Goal: Task Accomplishment & Management: Manage account settings

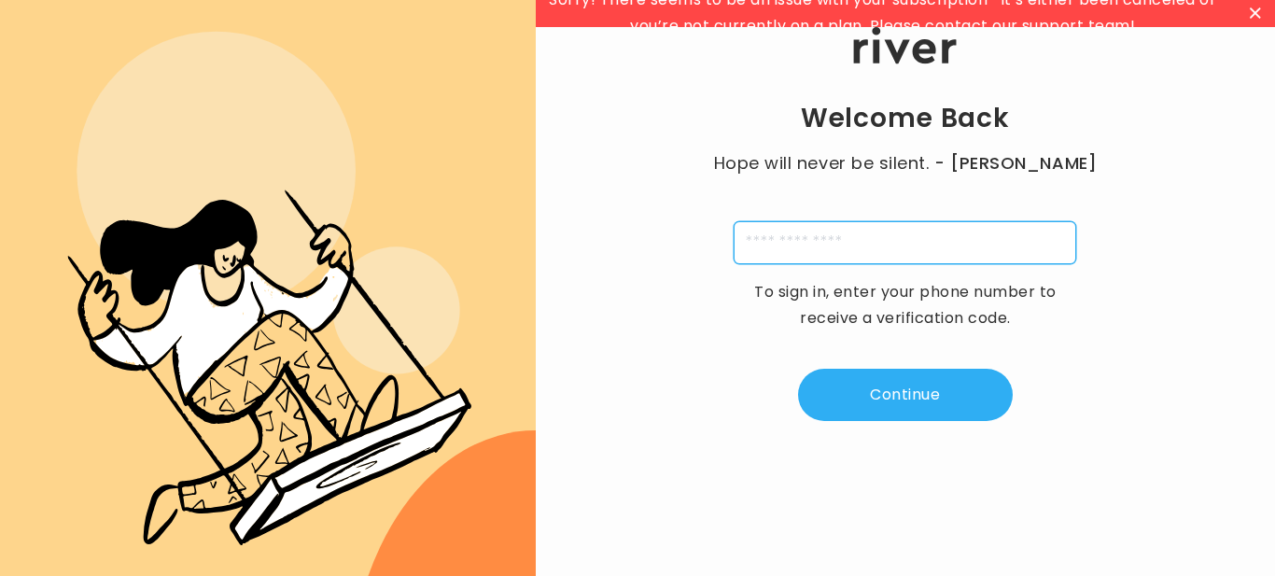
click at [876, 253] on input "tel" at bounding box center [905, 242] width 343 height 43
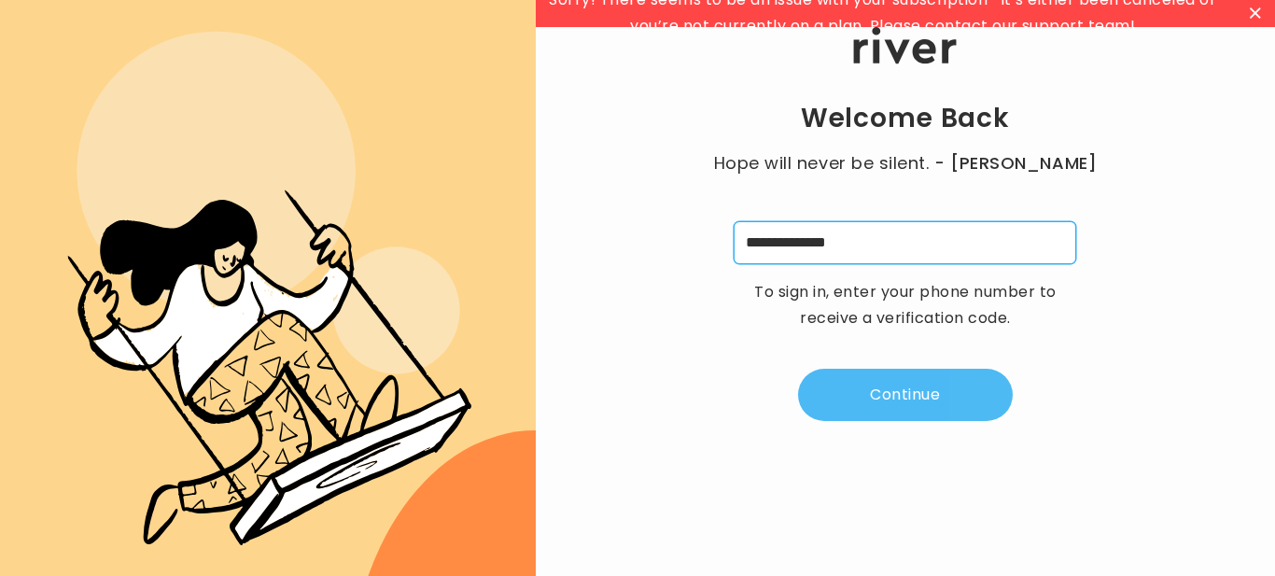
type input "**********"
click at [932, 383] on button "Continue" at bounding box center [905, 395] width 215 height 52
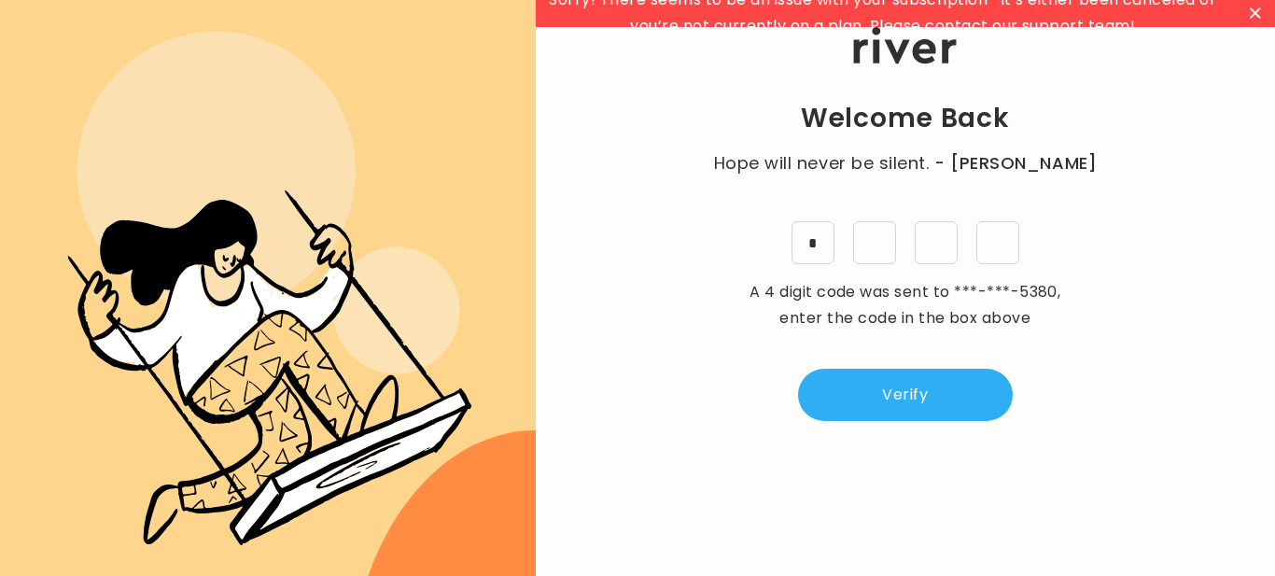
type input "*"
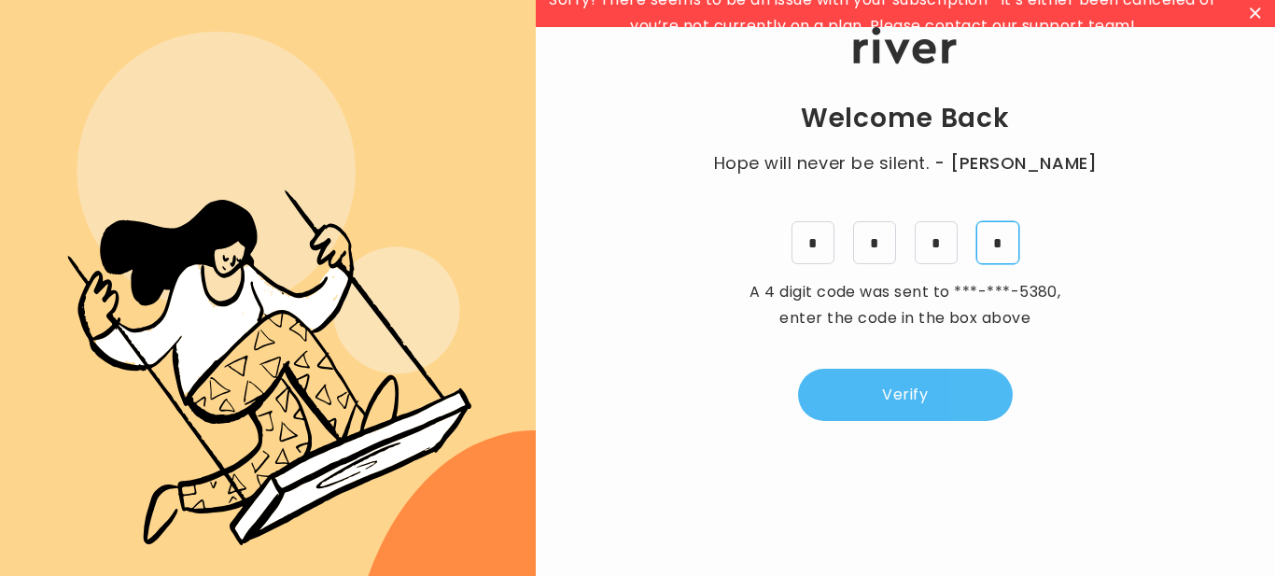
type input "*"
click at [923, 387] on button "Verify" at bounding box center [905, 395] width 215 height 52
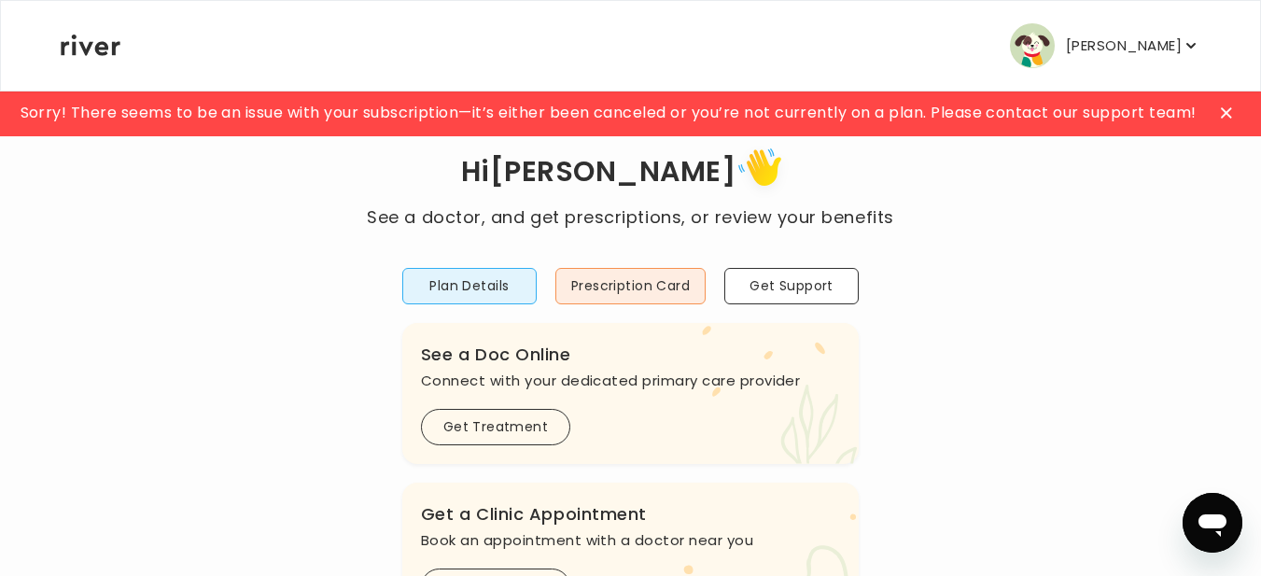
click at [1229, 111] on icon at bounding box center [1226, 112] width 10 height 10
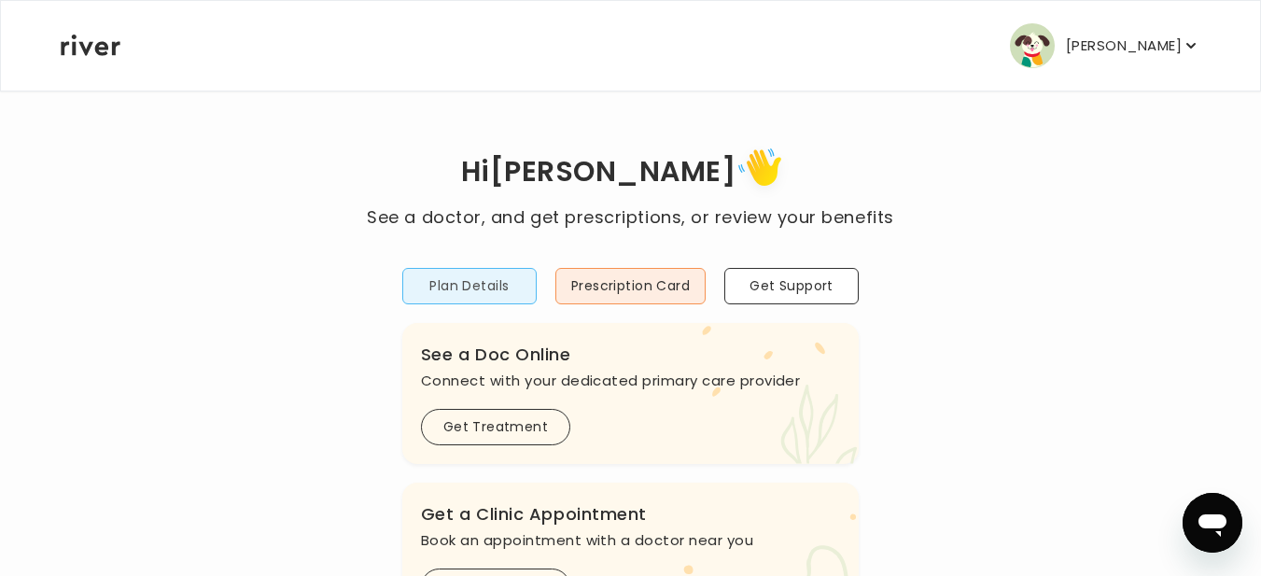
click at [472, 284] on button "Plan Details" at bounding box center [469, 286] width 134 height 36
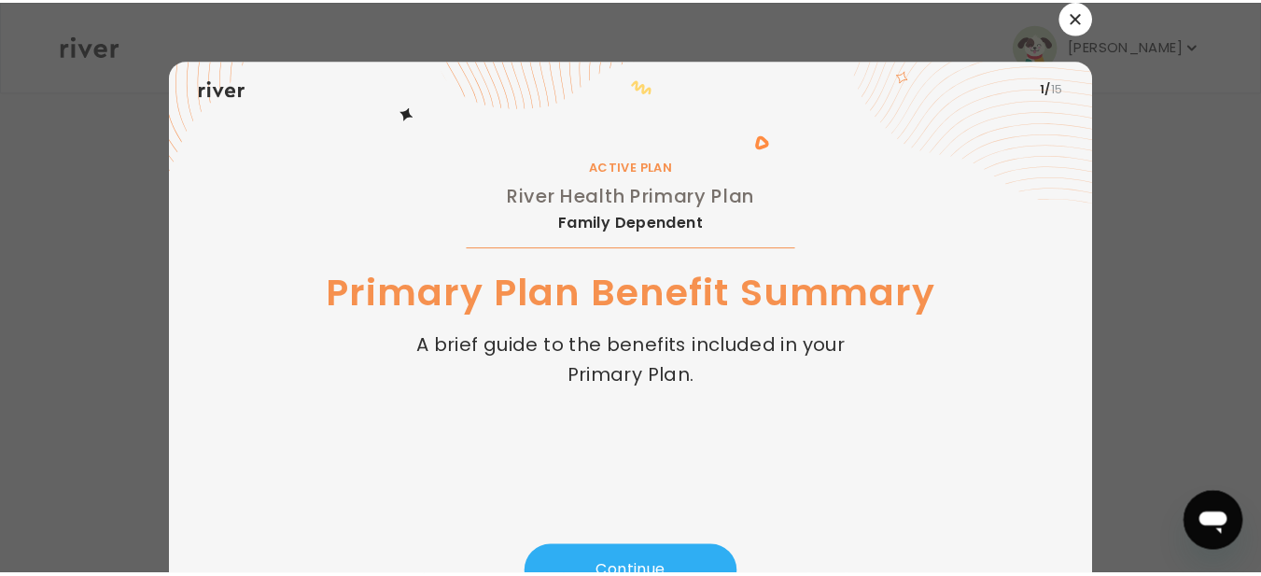
scroll to position [91, 0]
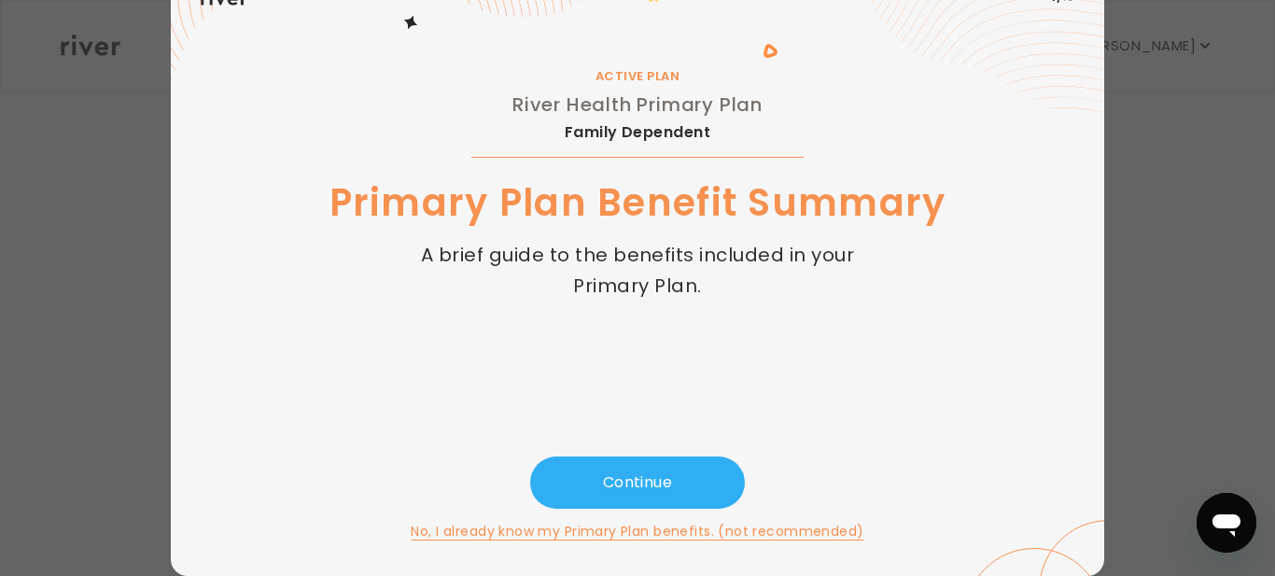
click at [491, 529] on button "No, I already know my Primary Plan benefits. (not recommended)" at bounding box center [637, 531] width 453 height 22
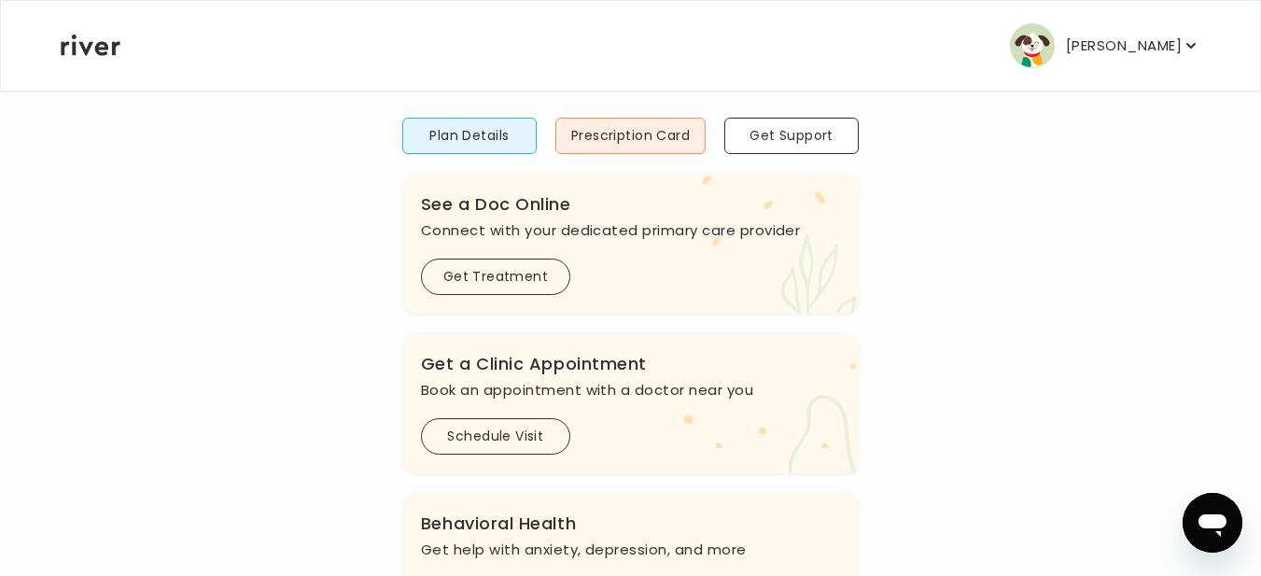
scroll to position [187, 0]
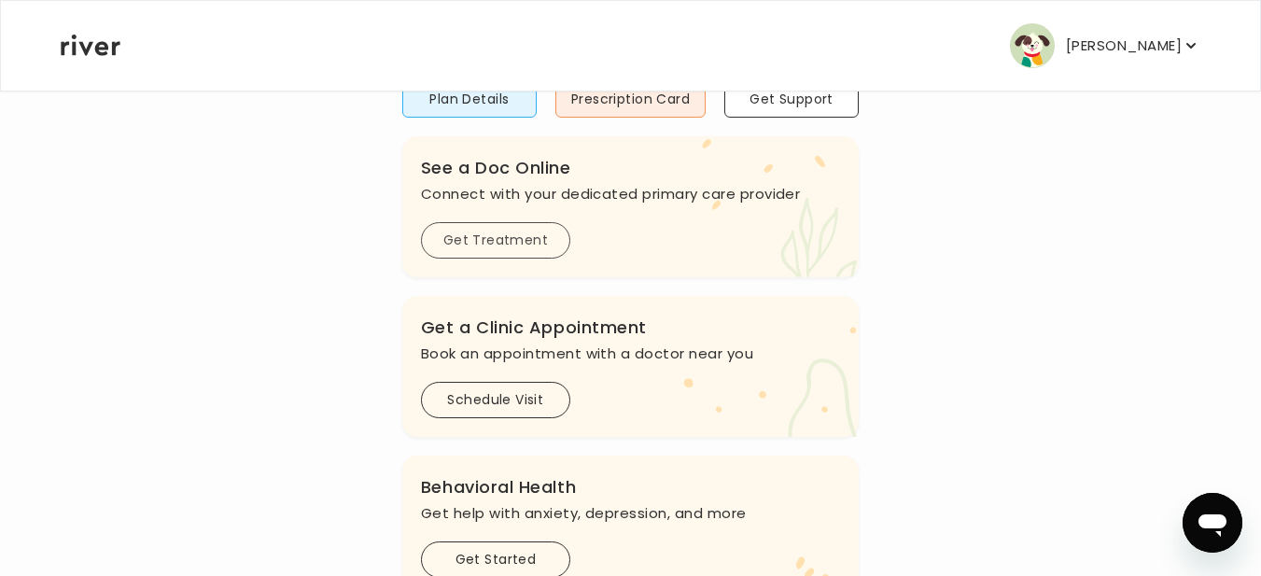
click at [529, 247] on button "Get Treatment" at bounding box center [495, 240] width 149 height 36
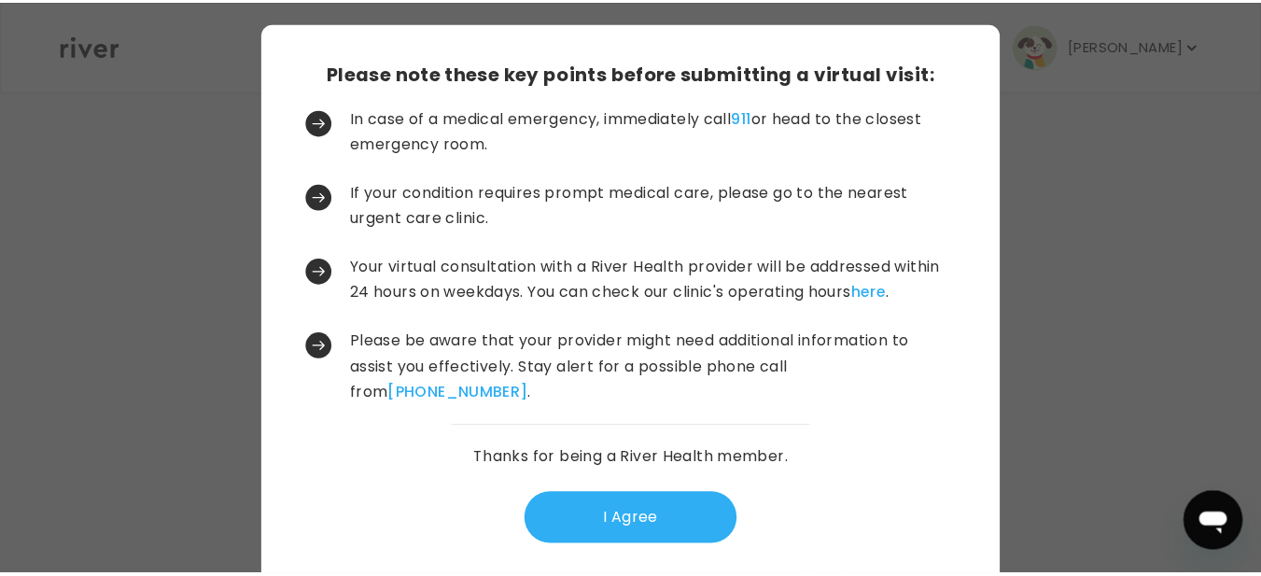
scroll to position [53, 0]
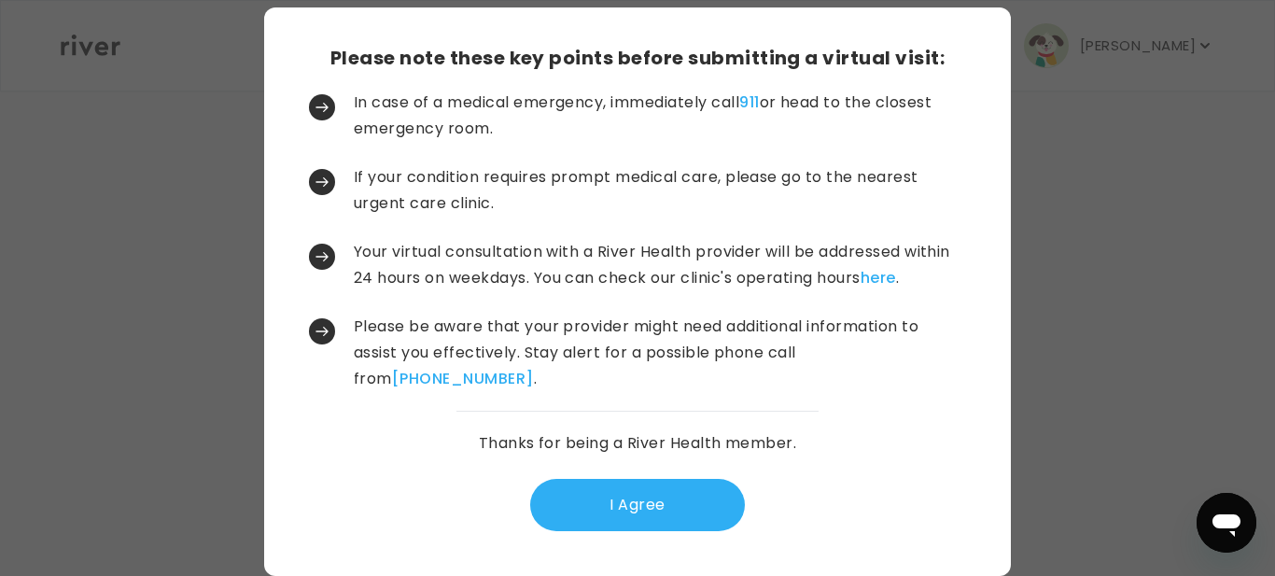
click at [641, 520] on button "I Agree" at bounding box center [637, 505] width 215 height 52
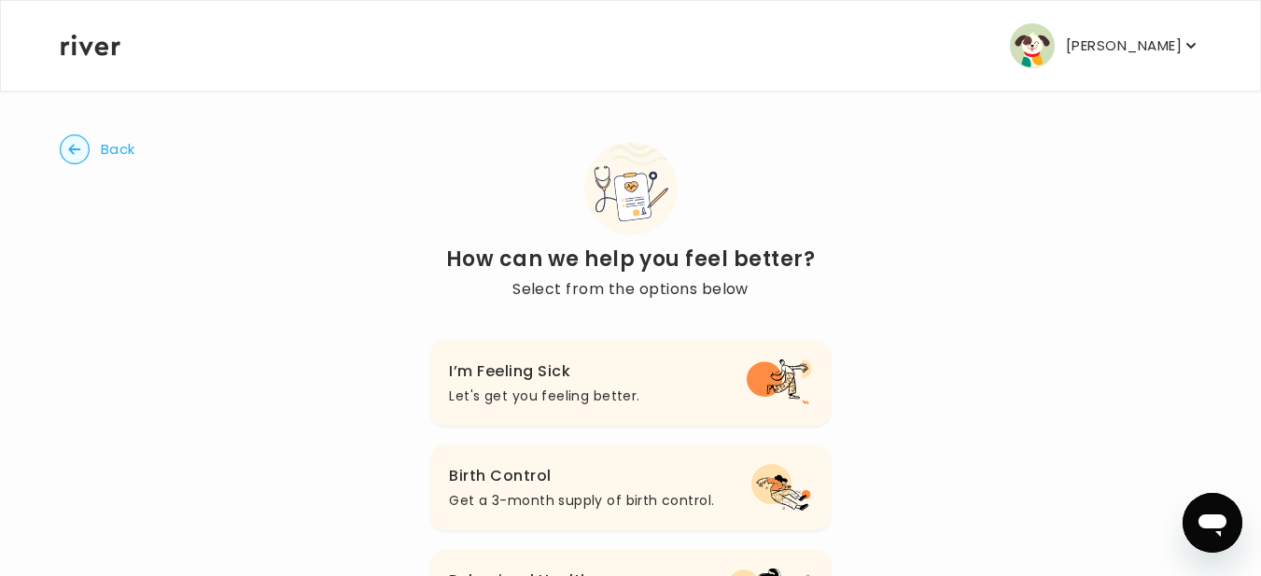
click at [1110, 49] on p "[PERSON_NAME]" at bounding box center [1124, 46] width 116 height 26
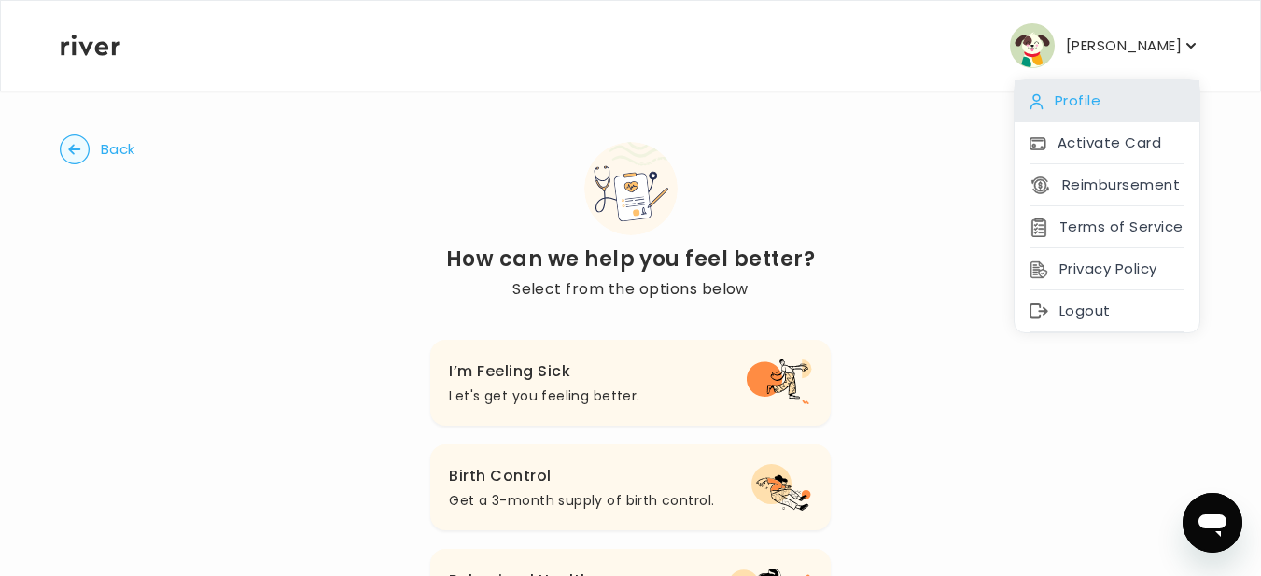
click at [1083, 94] on div "Profile" at bounding box center [1107, 101] width 185 height 42
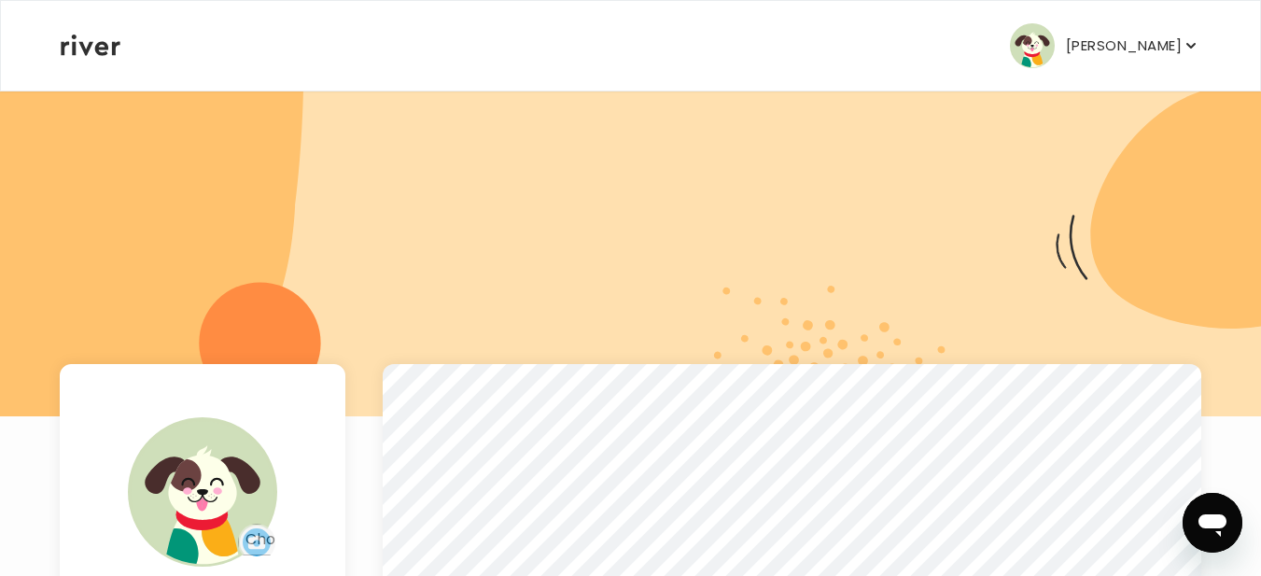
click at [1103, 46] on p "[PERSON_NAME]" at bounding box center [1124, 46] width 116 height 26
click at [108, 48] on icon at bounding box center [91, 45] width 60 height 21
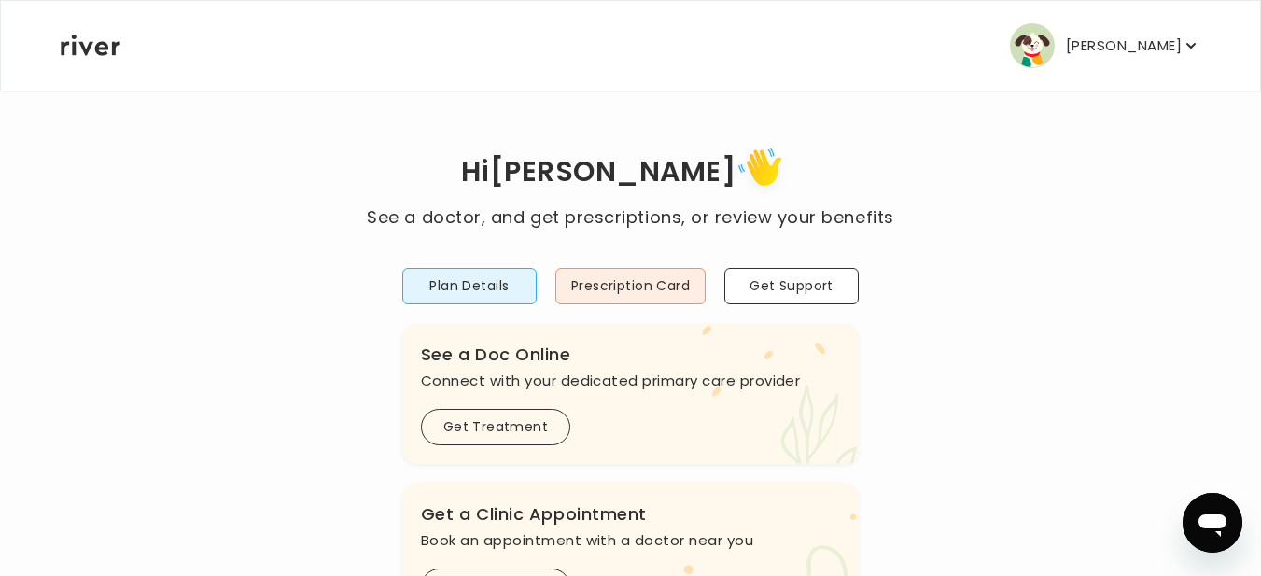
click at [69, 48] on icon at bounding box center [91, 45] width 60 height 21
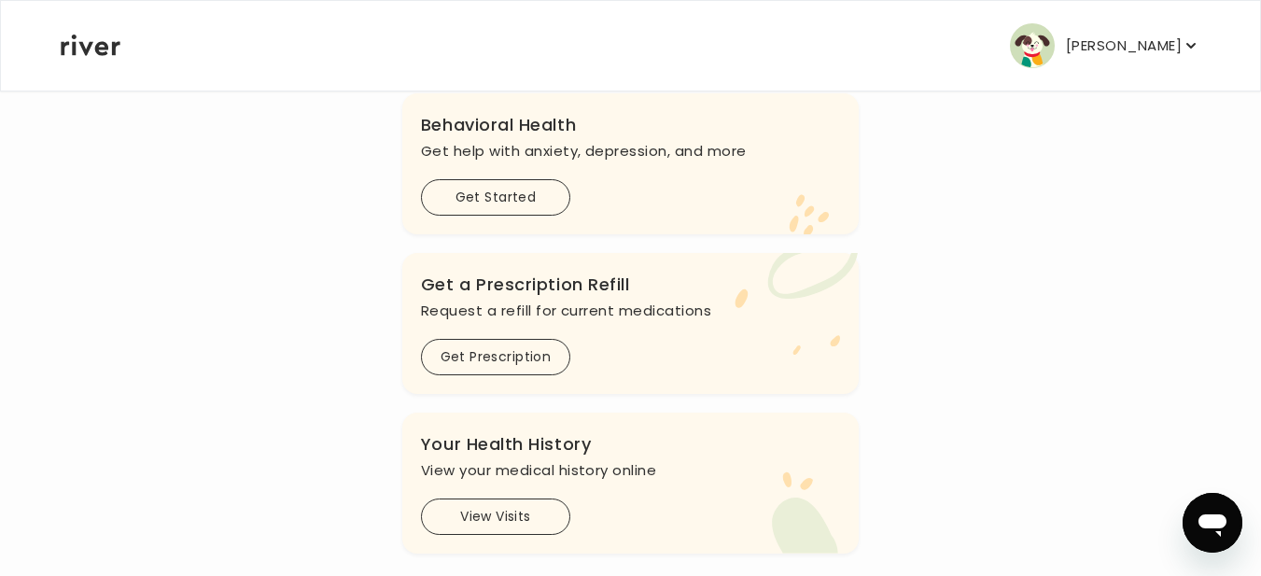
scroll to position [579, 0]
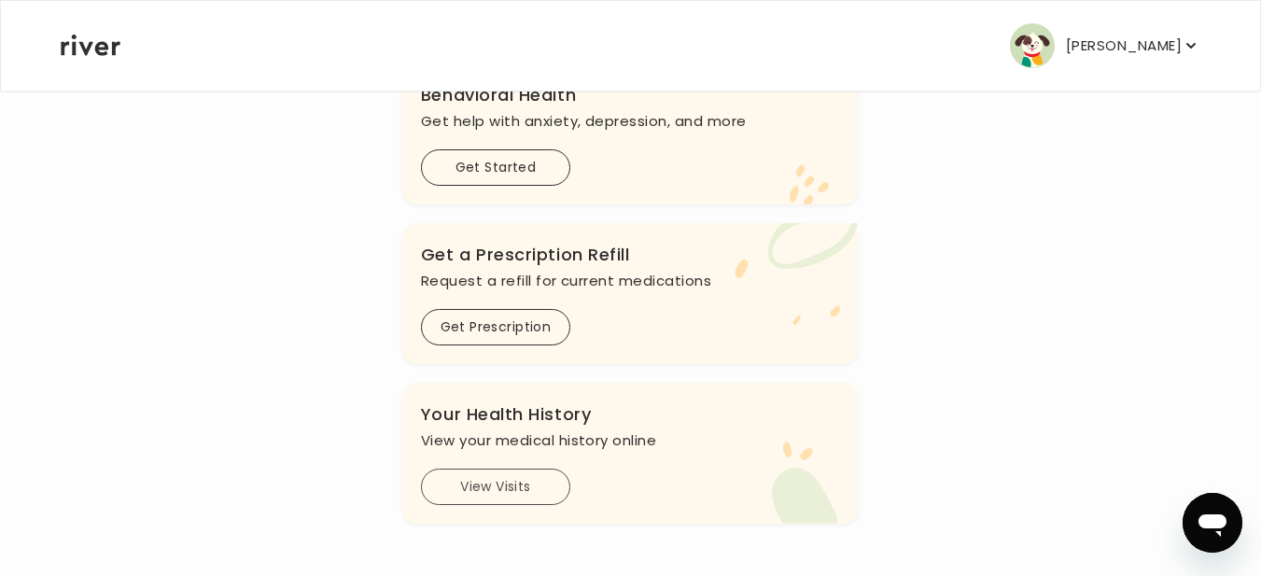
click at [469, 478] on button "View Visits" at bounding box center [495, 487] width 149 height 36
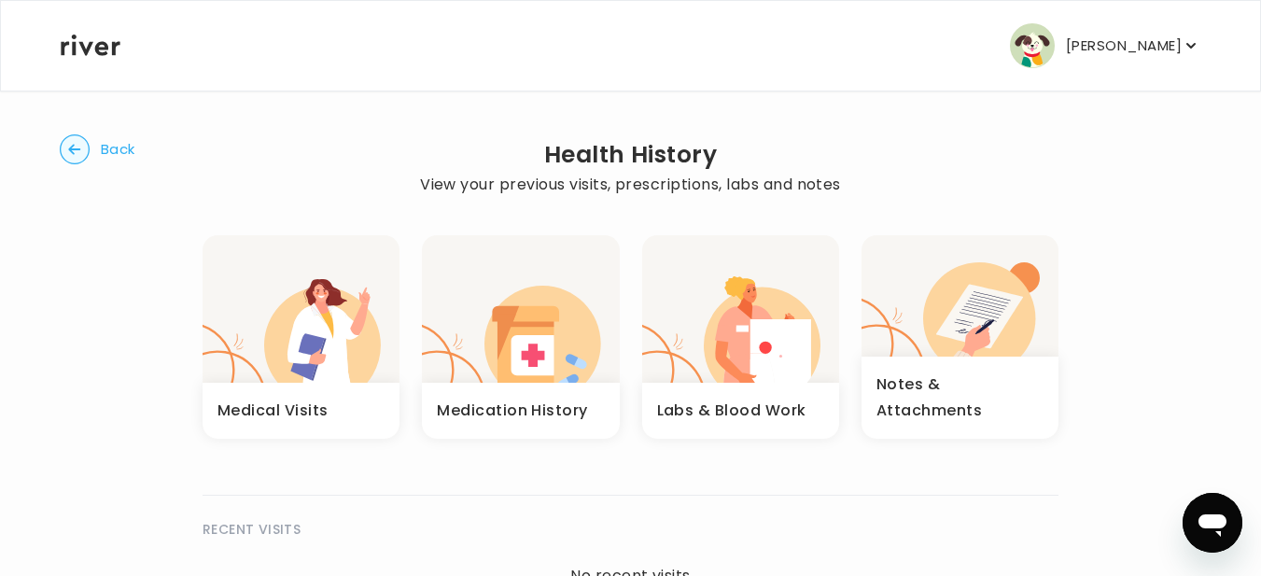
click at [315, 340] on icon "button" at bounding box center [308, 356] width 34 height 47
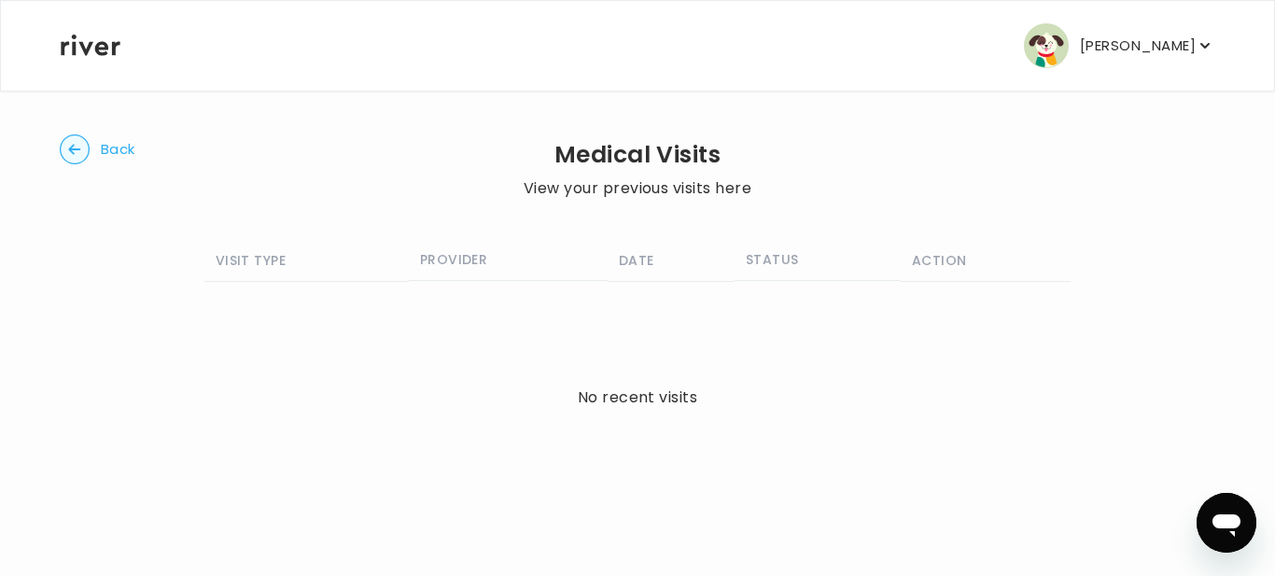
click at [644, 187] on p "View your previous visits here" at bounding box center [638, 188] width 228 height 26
click at [1095, 47] on p "[PERSON_NAME]" at bounding box center [1138, 46] width 116 height 26
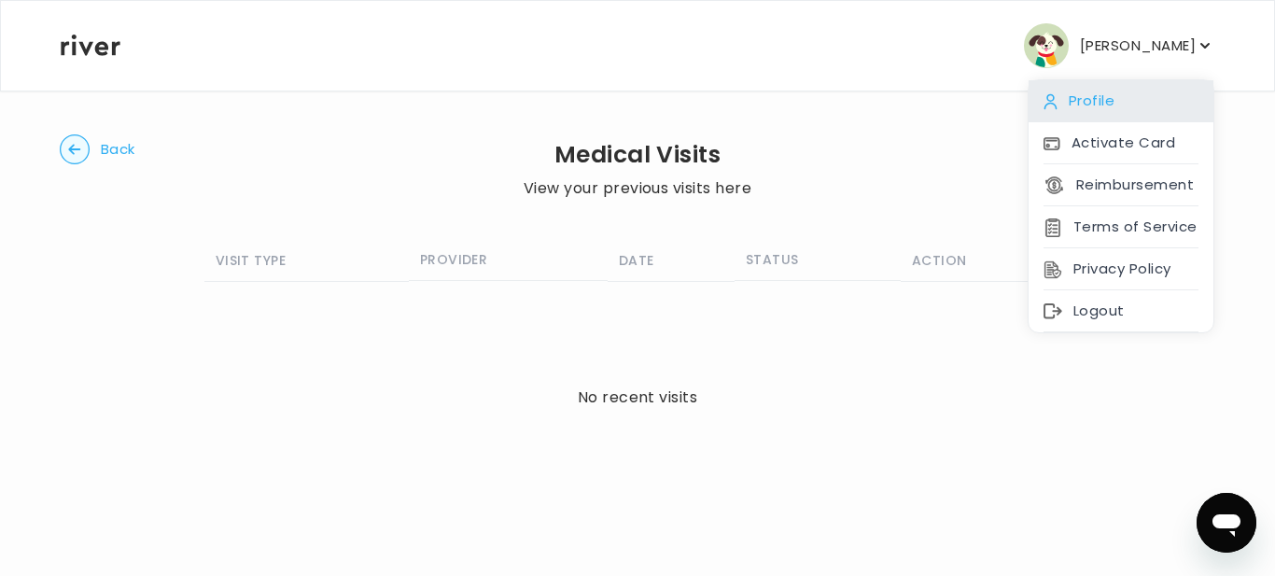
click at [1090, 99] on div "Profile" at bounding box center [1121, 101] width 185 height 42
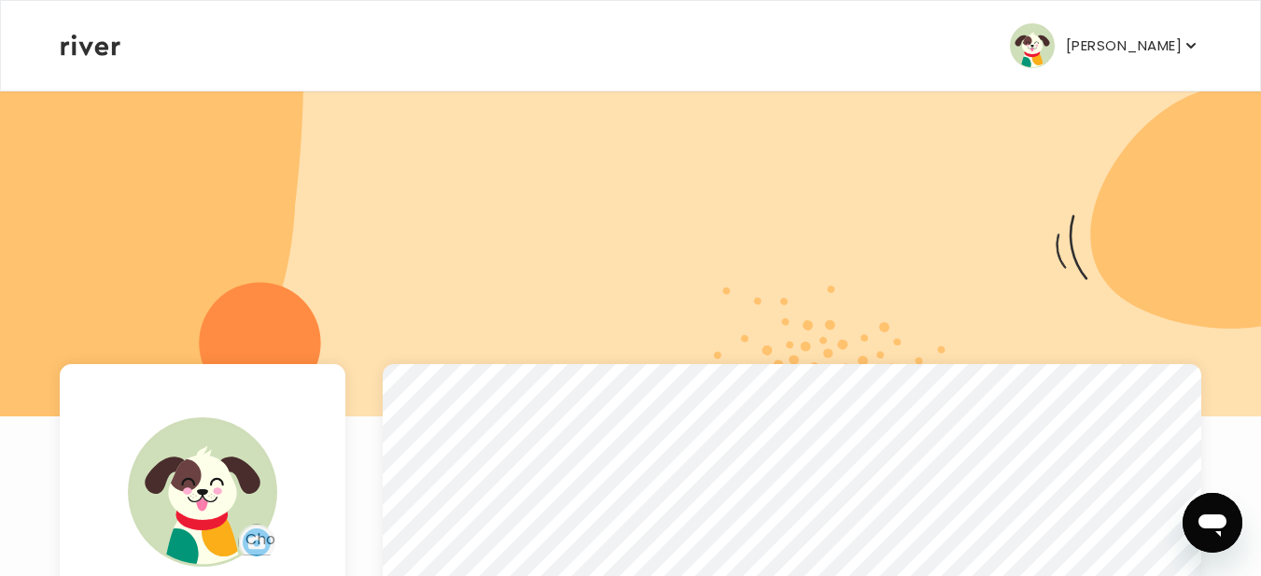
click at [79, 49] on icon at bounding box center [91, 45] width 60 height 21
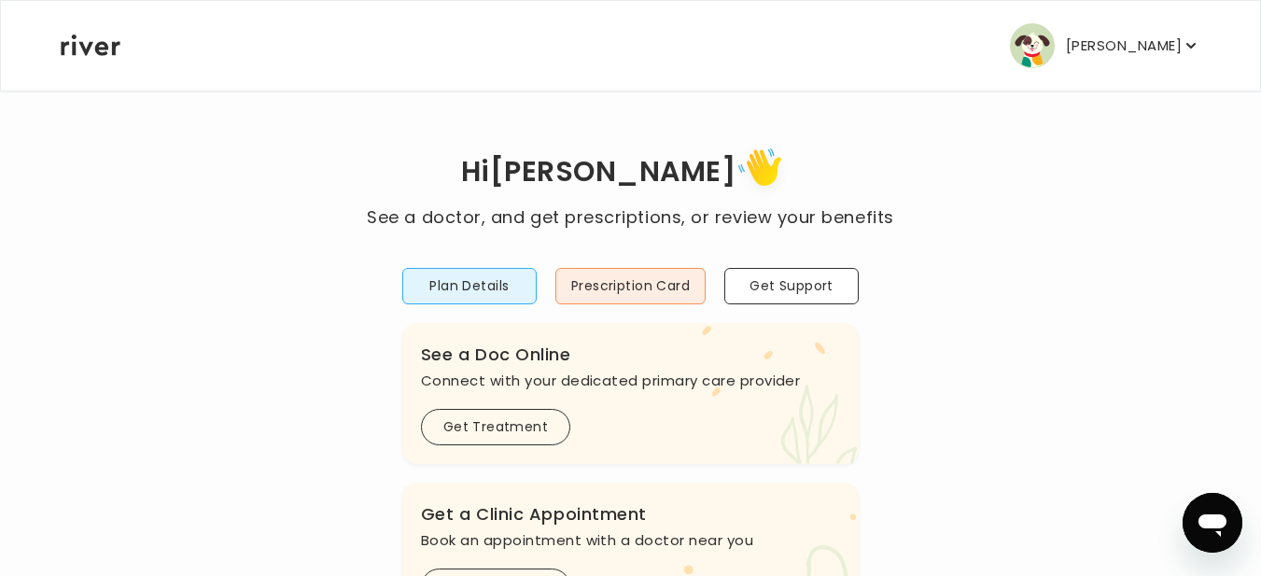
click at [1151, 45] on p "[PERSON_NAME]" at bounding box center [1124, 46] width 116 height 26
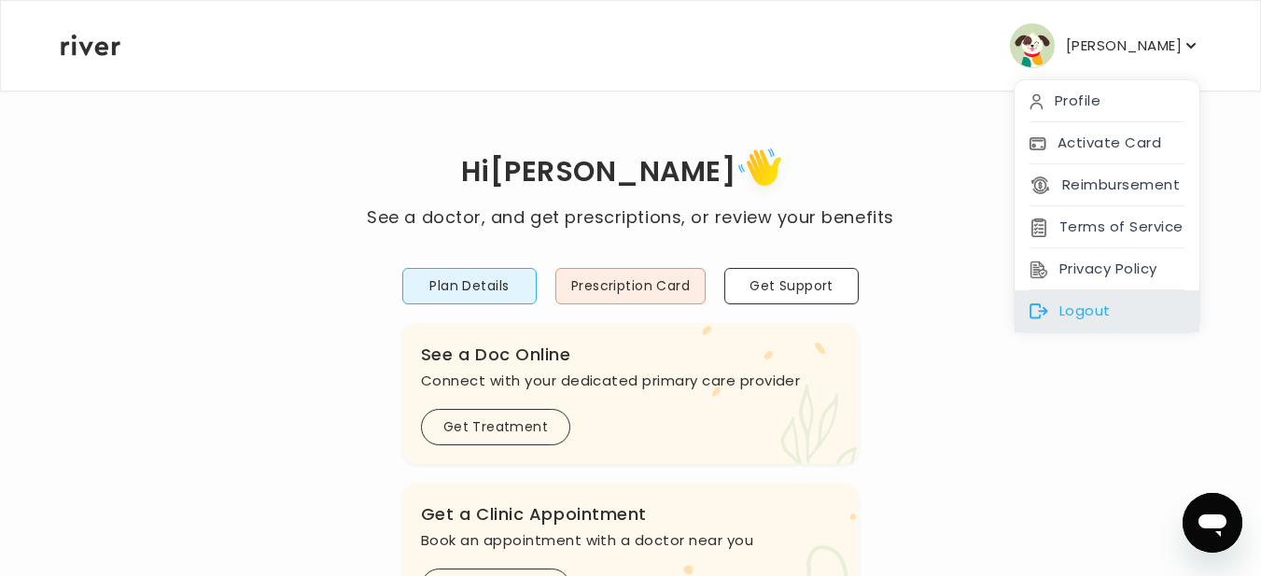
click at [1114, 304] on div "Logout" at bounding box center [1107, 311] width 185 height 42
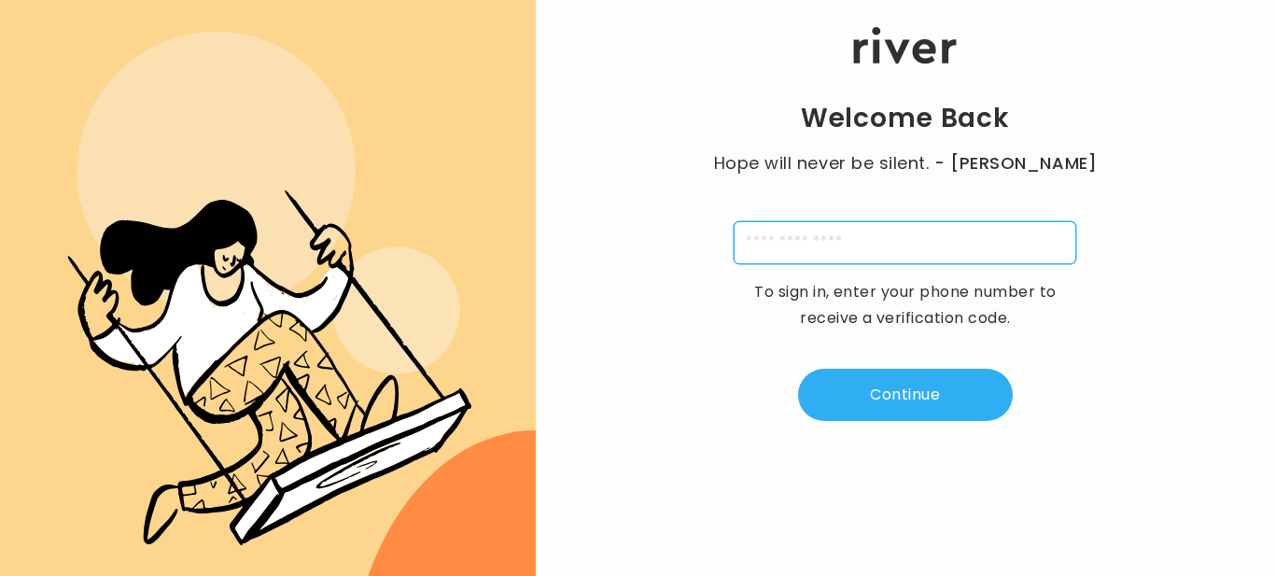
click at [834, 232] on input "tel" at bounding box center [905, 242] width 343 height 43
type input "**********"
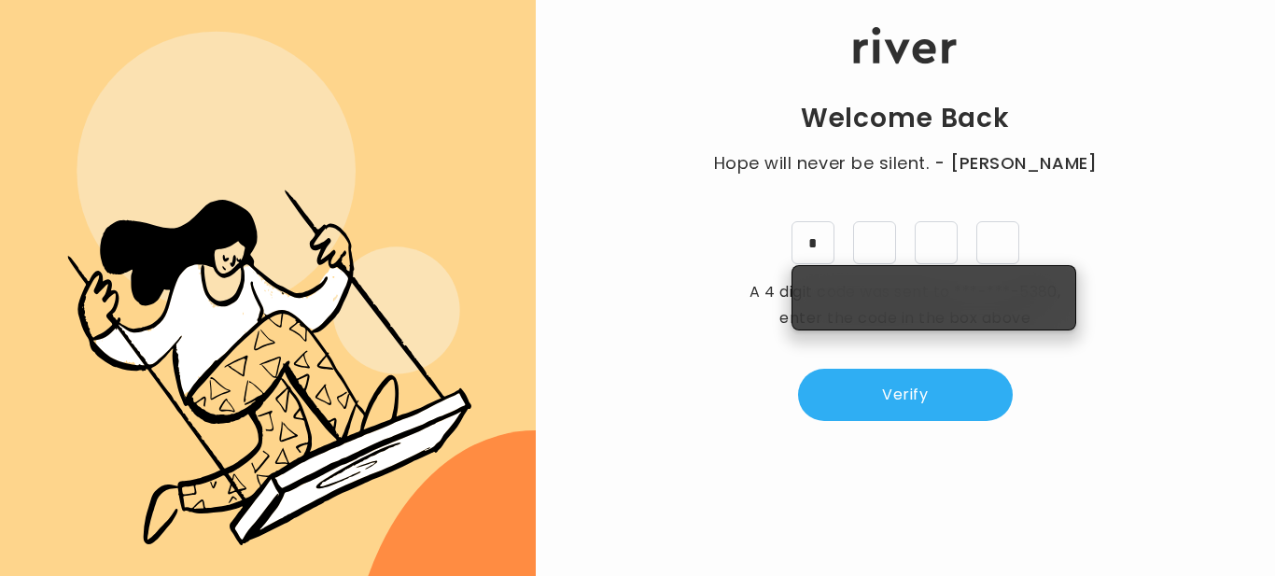
type input "*"
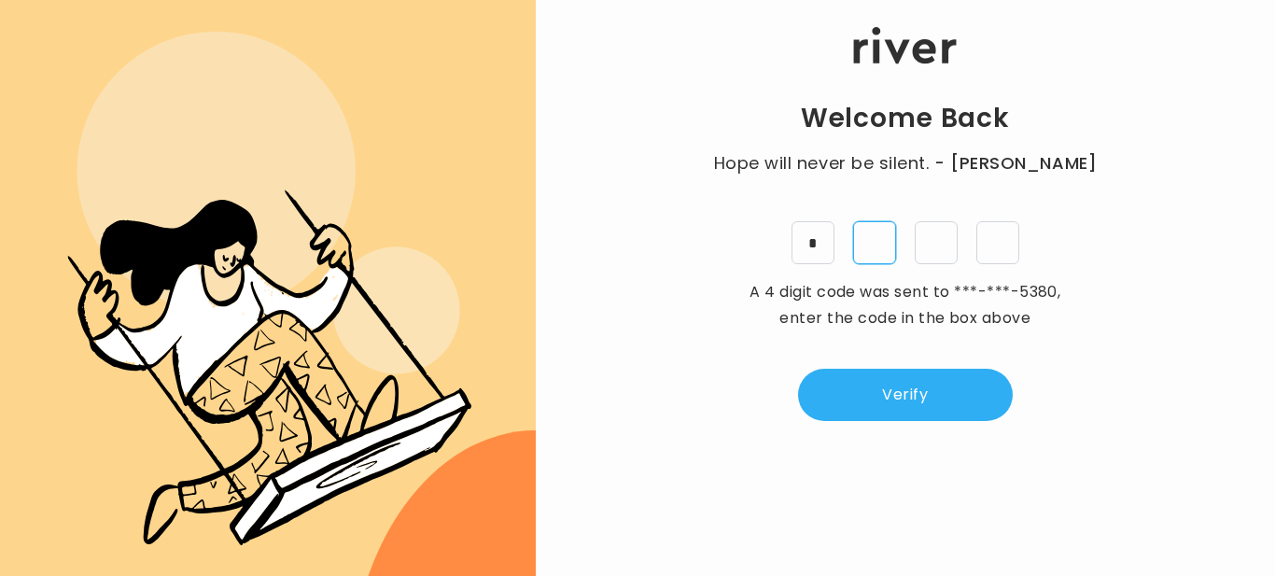
type input "*"
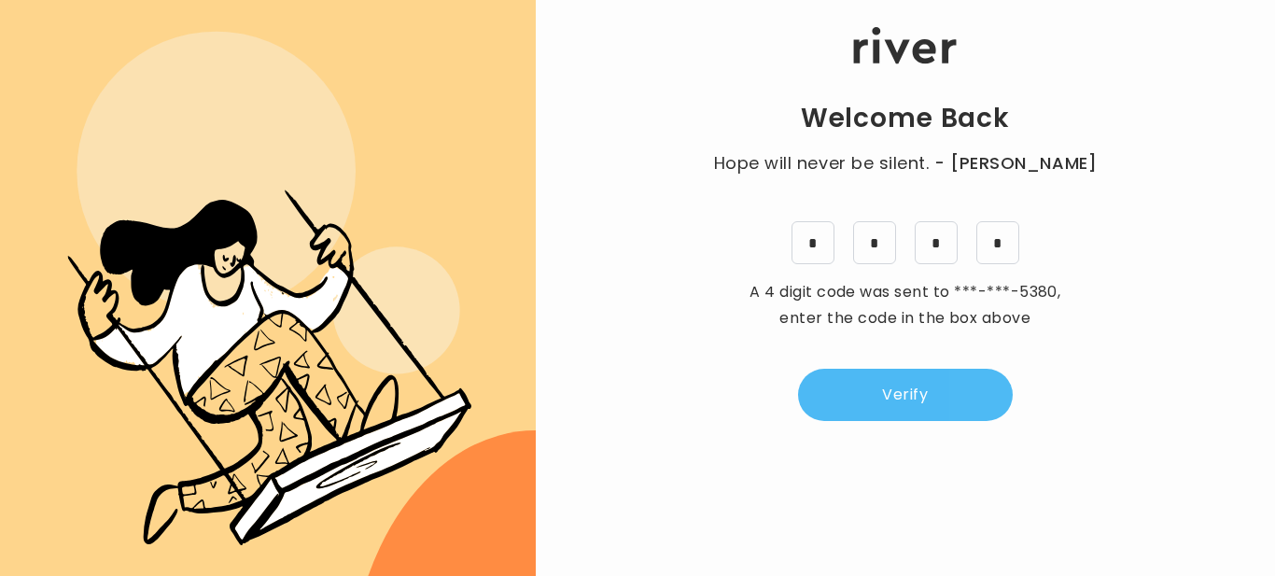
click at [920, 402] on button "Verify" at bounding box center [905, 395] width 215 height 52
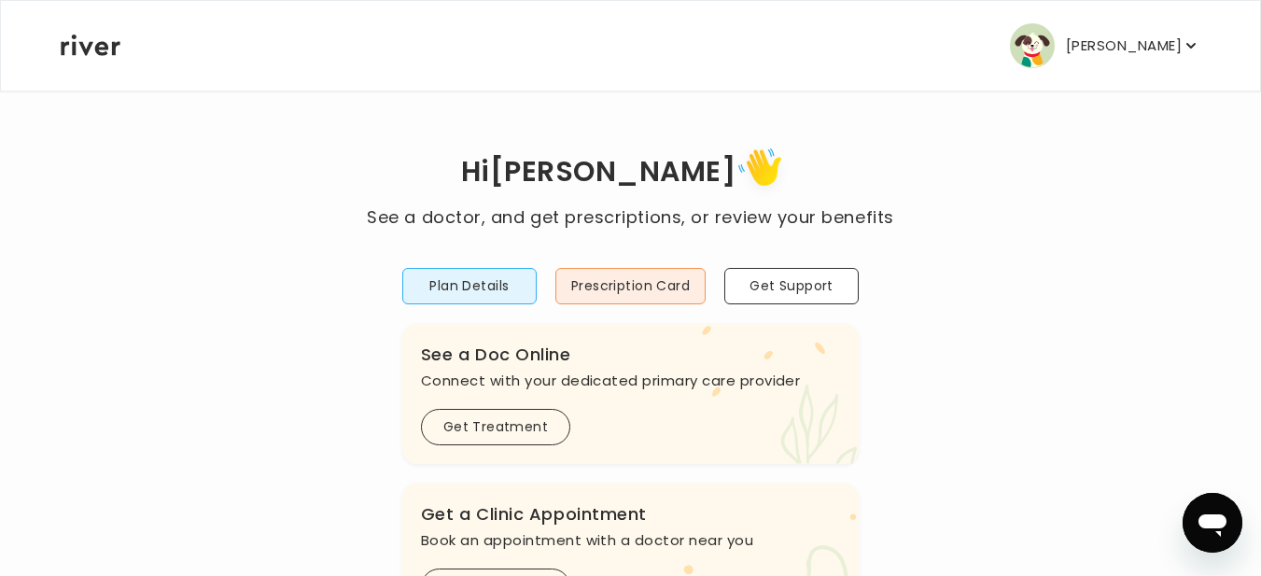
click at [1128, 29] on button "[PERSON_NAME]" at bounding box center [1105, 45] width 190 height 45
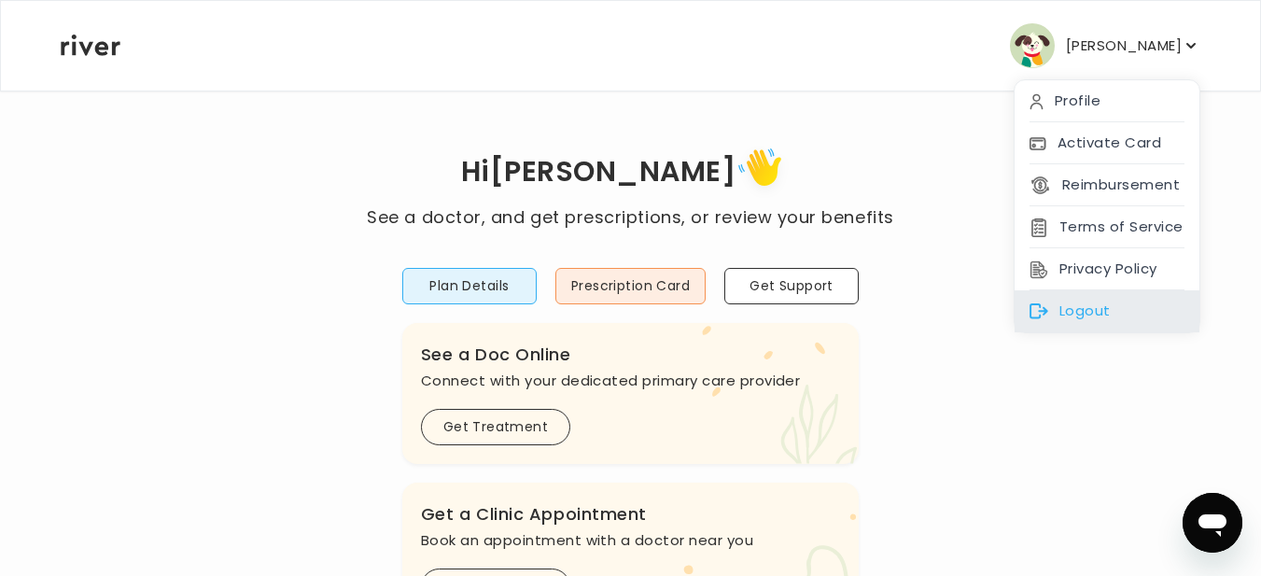
click at [1081, 310] on div "Logout" at bounding box center [1107, 311] width 185 height 42
